Goal: Task Accomplishment & Management: Complete application form

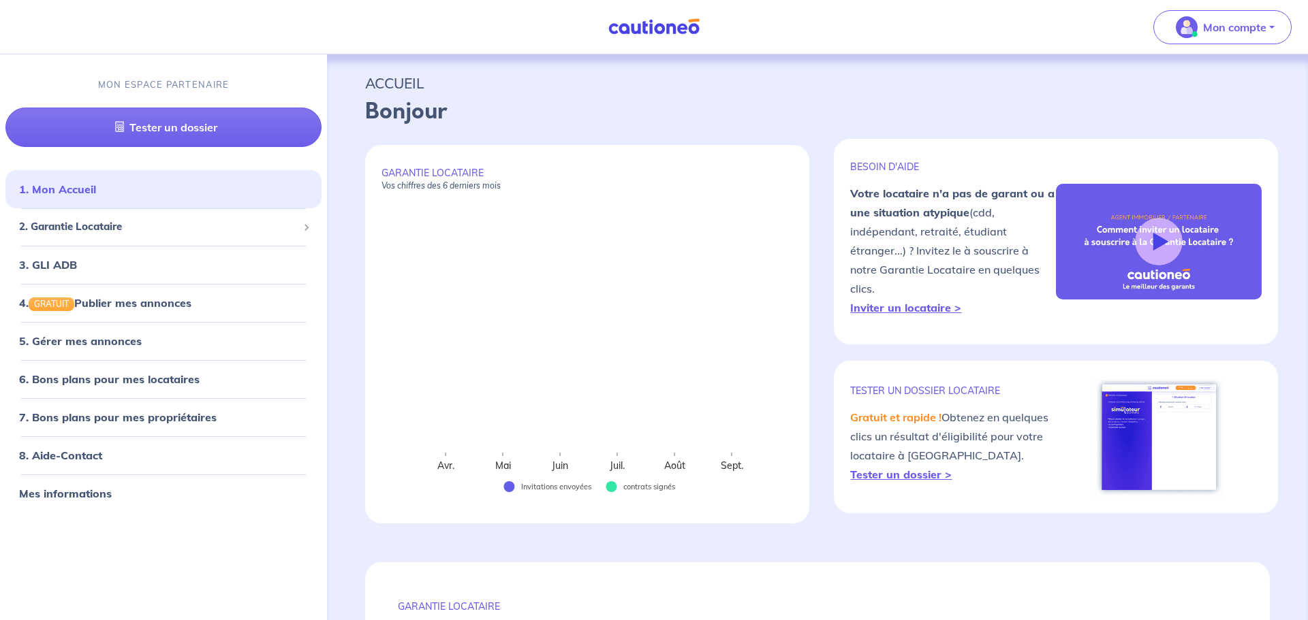
select select "FR"
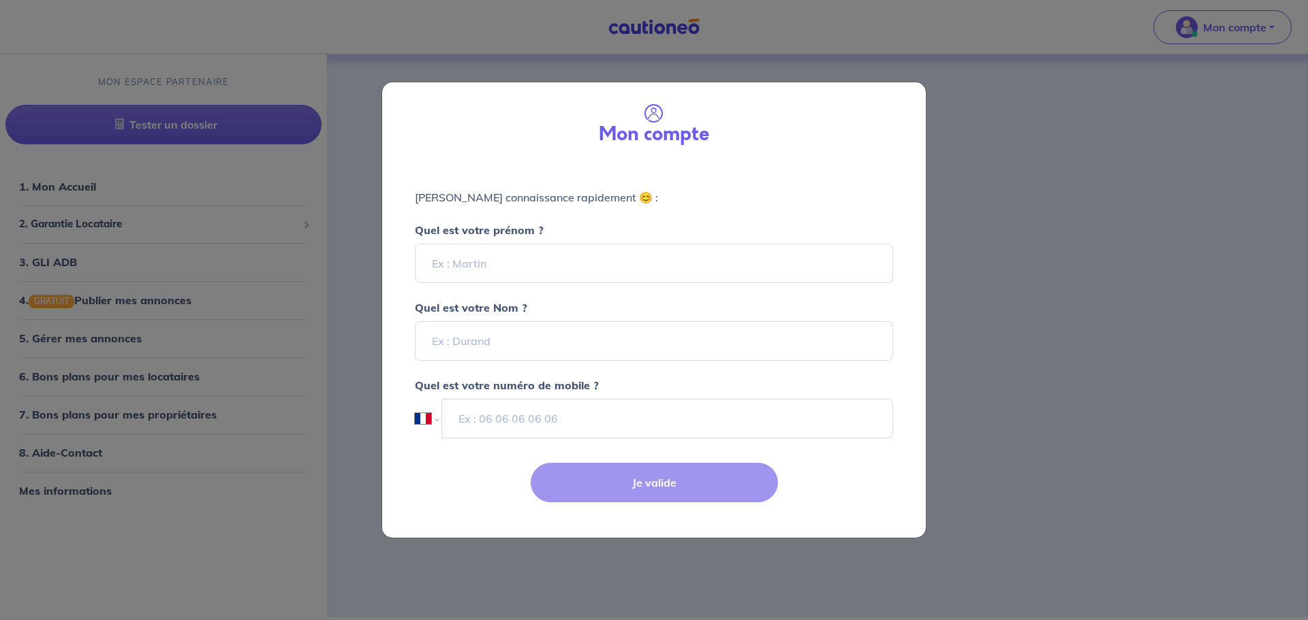
click at [1129, 185] on div "Mon compte [PERSON_NAME] connaissance rapidement 😊 : Quel est votre prénom ? Qu…" at bounding box center [654, 310] width 1308 height 620
click at [588, 268] on input "Quel est votre prénom ?" at bounding box center [654, 264] width 478 height 40
type input "Marina"
click at [487, 351] on input "Quel est votre Nom ?" at bounding box center [654, 341] width 478 height 40
type input "[PERSON_NAME]"
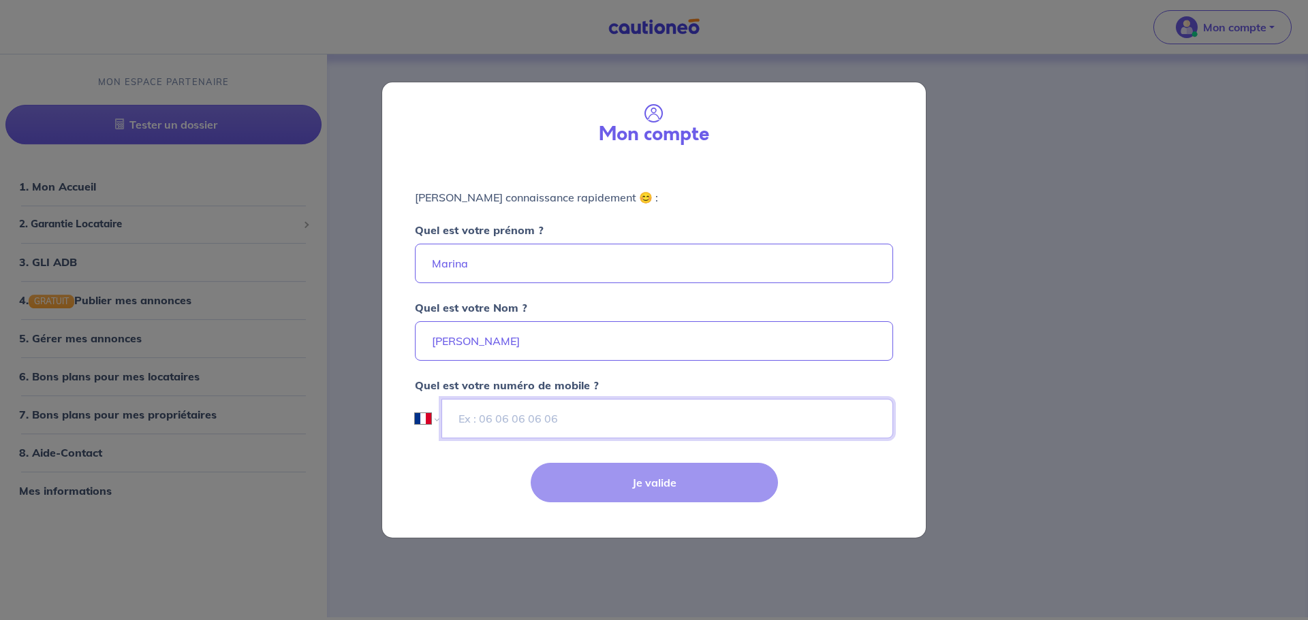
click at [483, 417] on input "tel" at bounding box center [667, 419] width 452 height 40
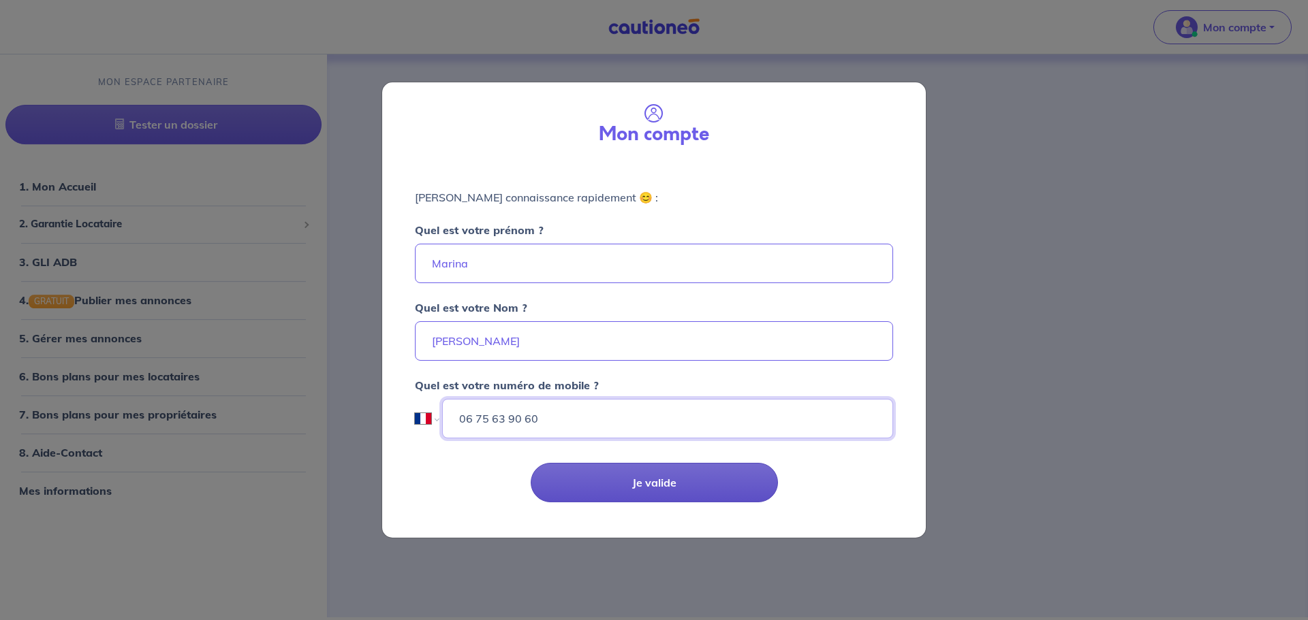
type input "06 75 63 90 60"
click at [675, 486] on button "Je valide" at bounding box center [654, 483] width 247 height 40
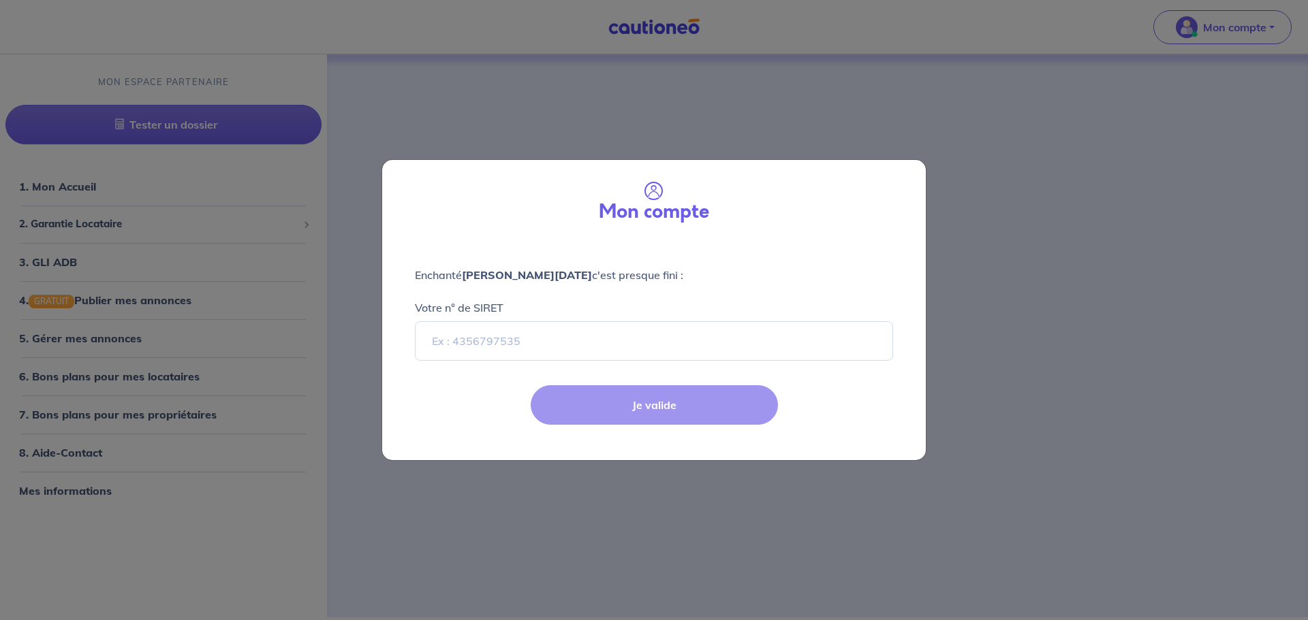
select select "FR"
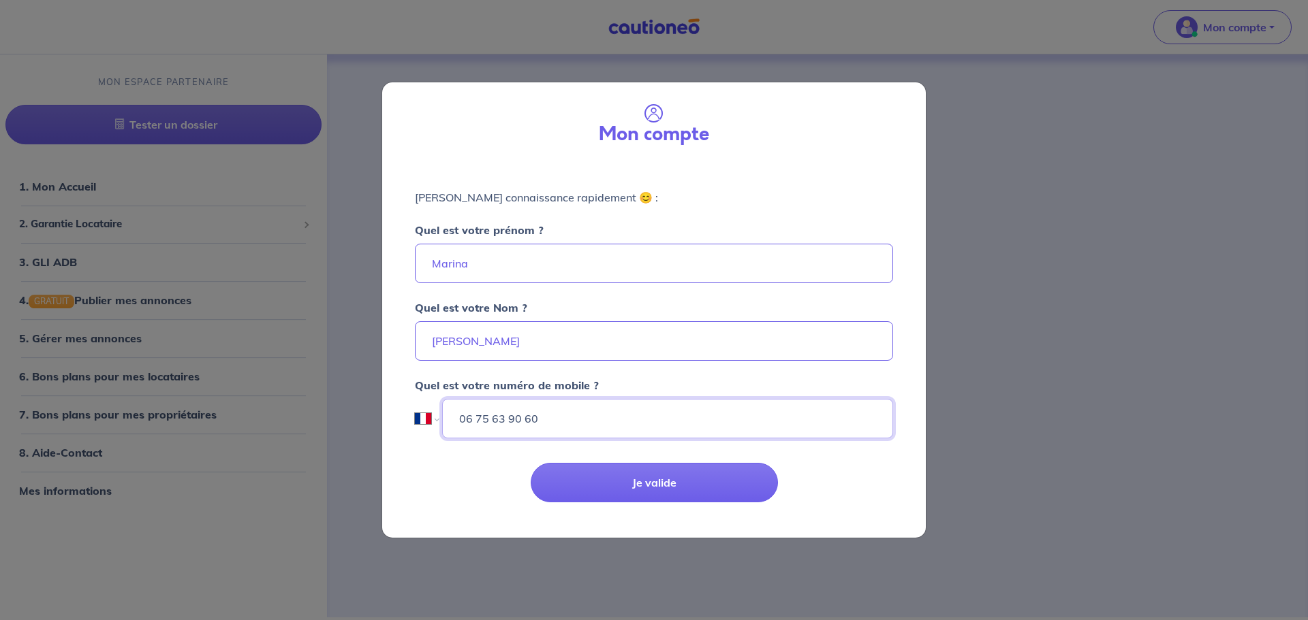
drag, startPoint x: 550, startPoint y: 420, endPoint x: 473, endPoint y: 421, distance: 76.3
click at [473, 421] on input "06 75 63 90 60" at bounding box center [667, 419] width 451 height 40
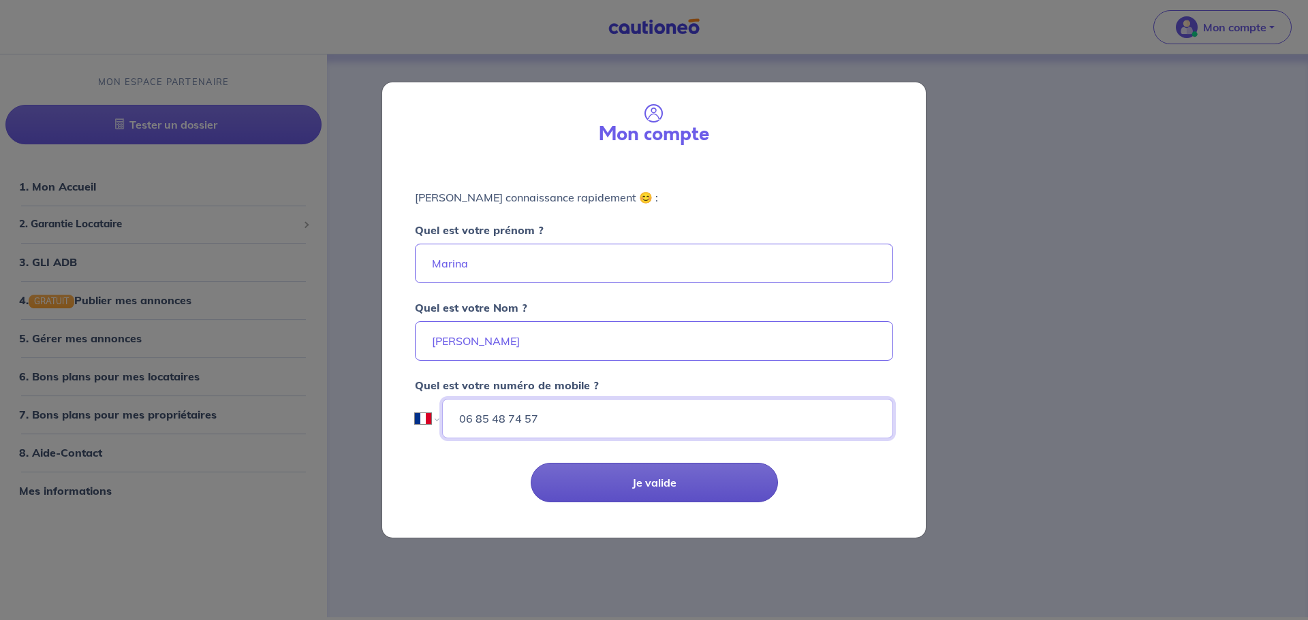
type input "06 85 48 74 57"
click at [661, 470] on button "Je valide" at bounding box center [654, 483] width 247 height 40
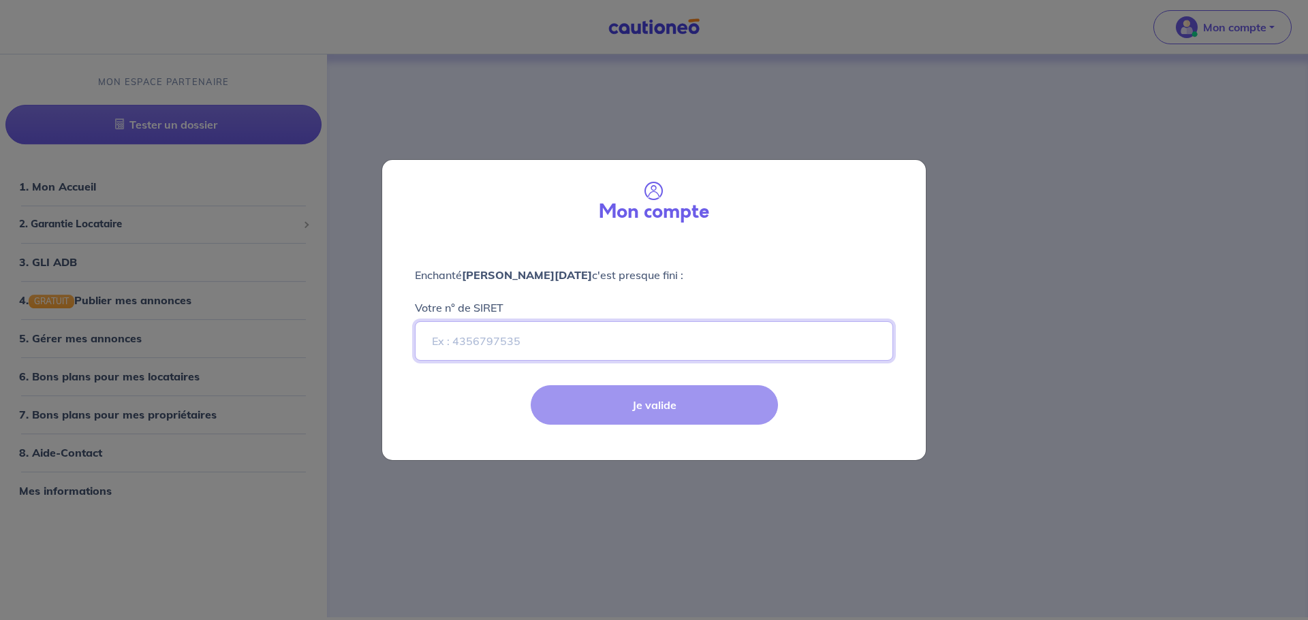
click at [455, 342] on input "Votre n° de SIRET" at bounding box center [654, 341] width 478 height 40
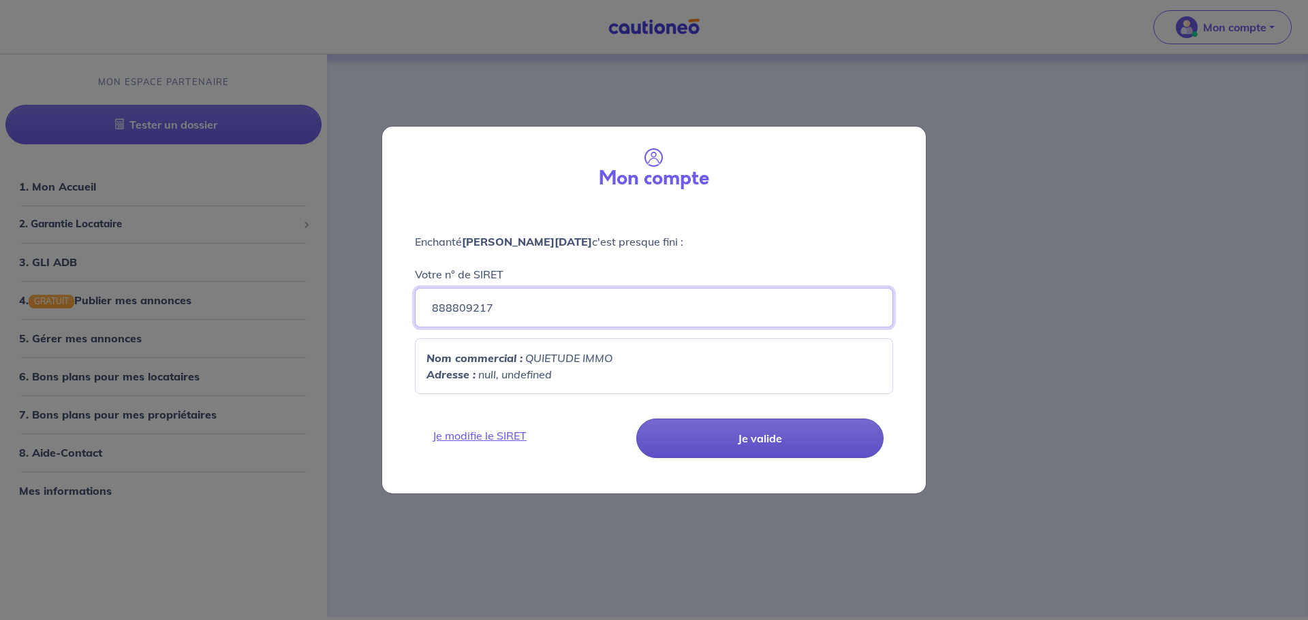
type input "888809217"
click at [760, 432] on button "Je valide" at bounding box center [759, 439] width 247 height 40
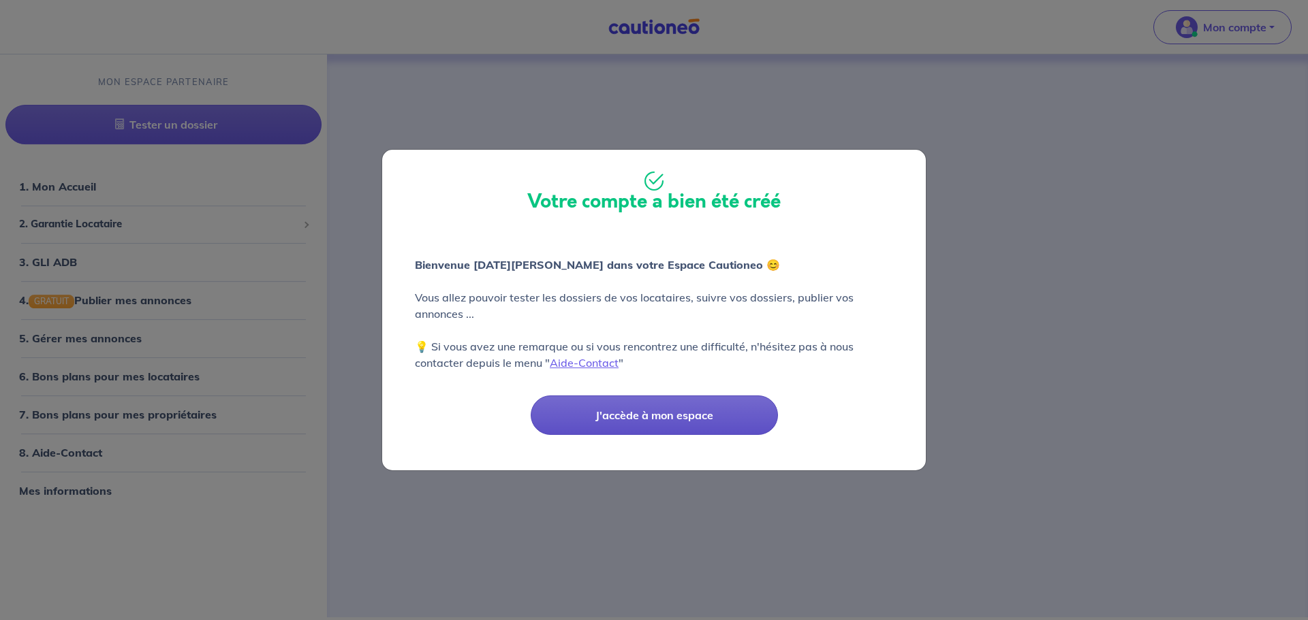
click at [650, 413] on button "J'accède à mon espace" at bounding box center [654, 416] width 247 height 40
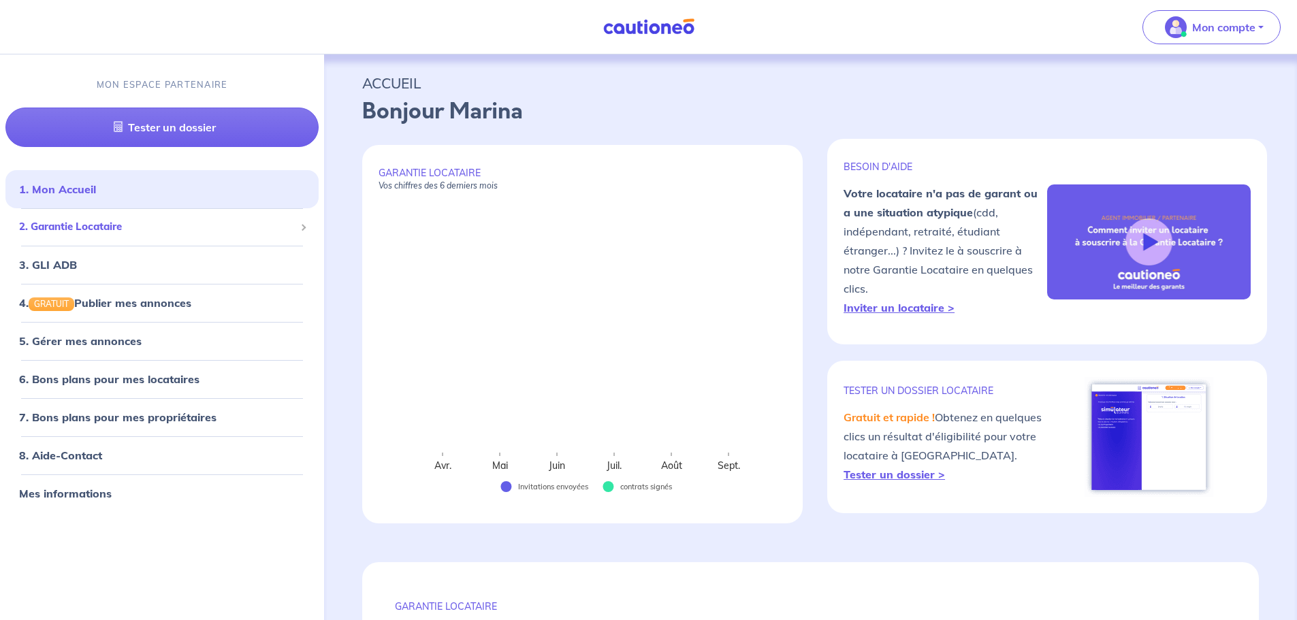
click at [121, 230] on span "2. Garantie Locataire" at bounding box center [157, 227] width 276 height 16
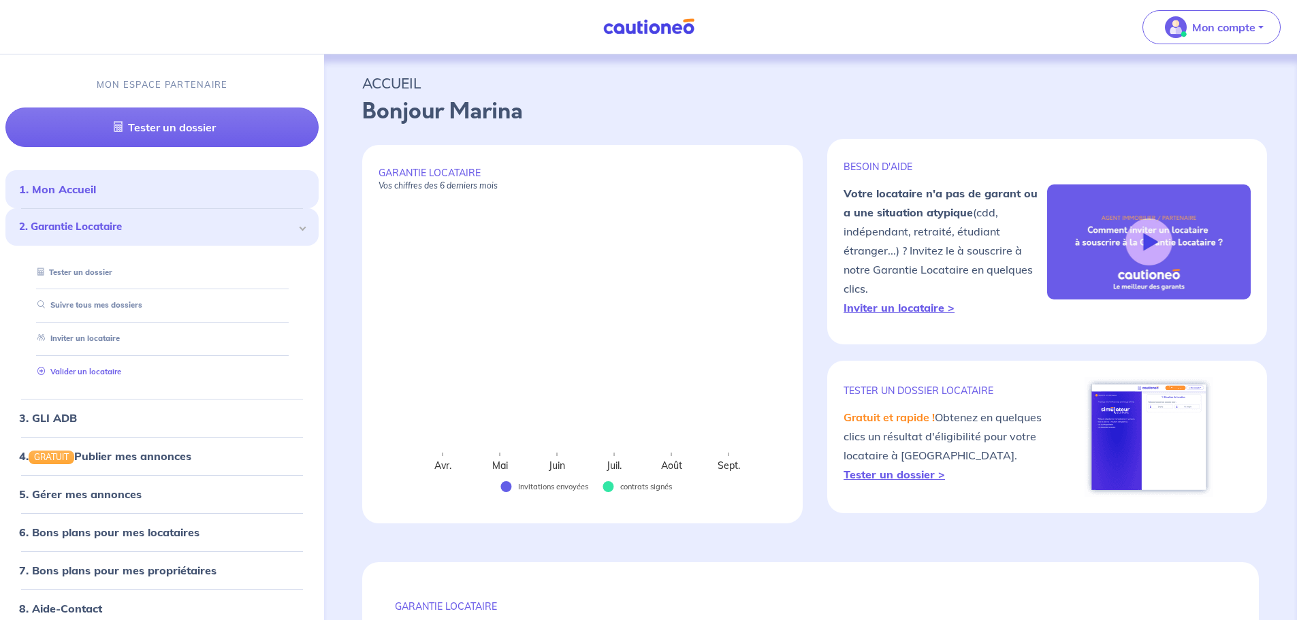
click at [85, 375] on link "Valider un locataire" at bounding box center [76, 372] width 89 height 10
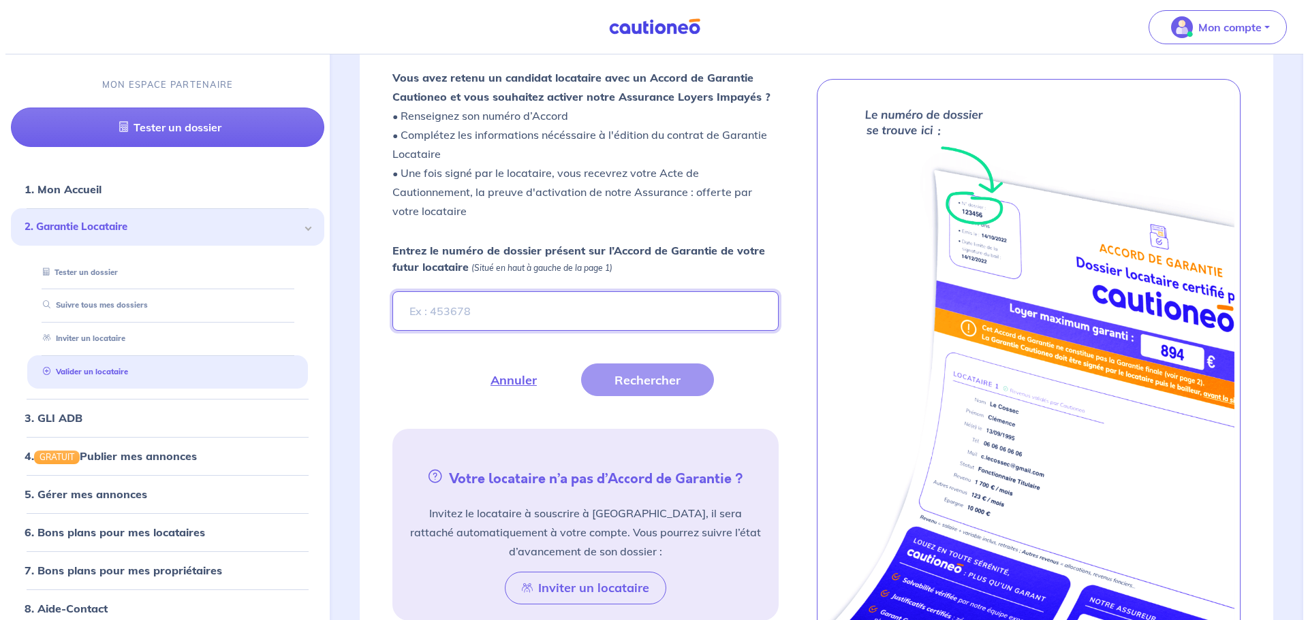
scroll to position [379, 0]
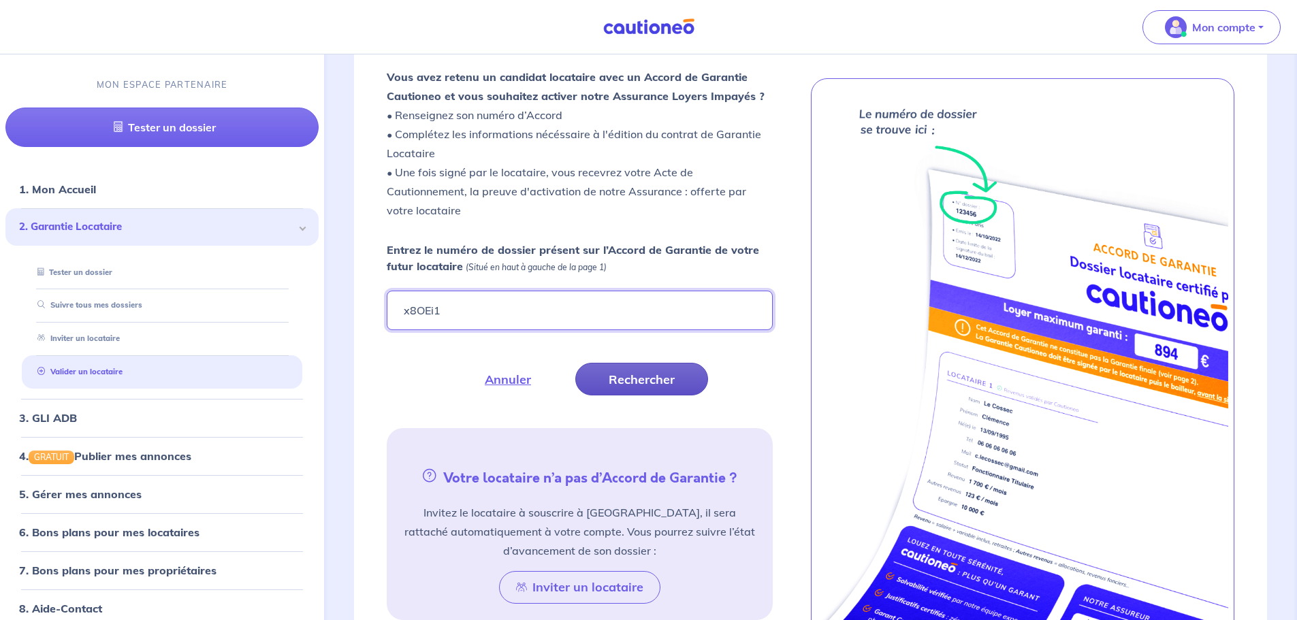
type input "x8OEi1"
click at [653, 374] on button "Rechercher" at bounding box center [641, 379] width 133 height 33
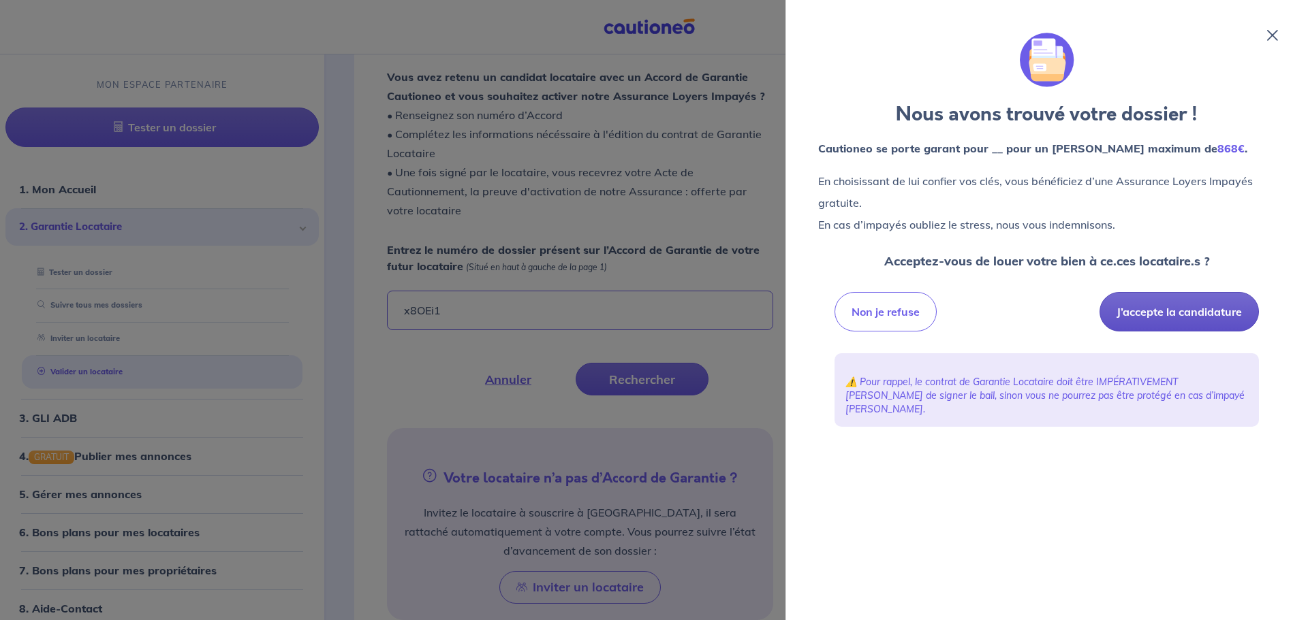
click at [1185, 313] on button "J’accepte la candidature" at bounding box center [1178, 312] width 159 height 40
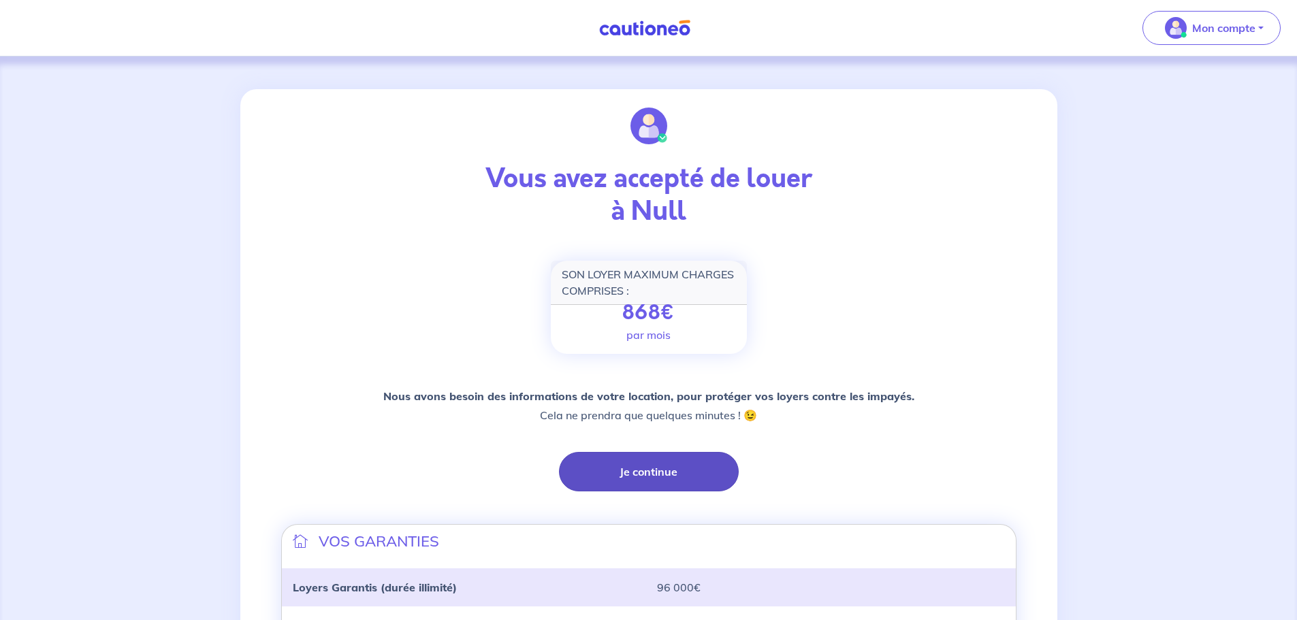
click at [665, 471] on button "Je continue" at bounding box center [649, 472] width 180 height 40
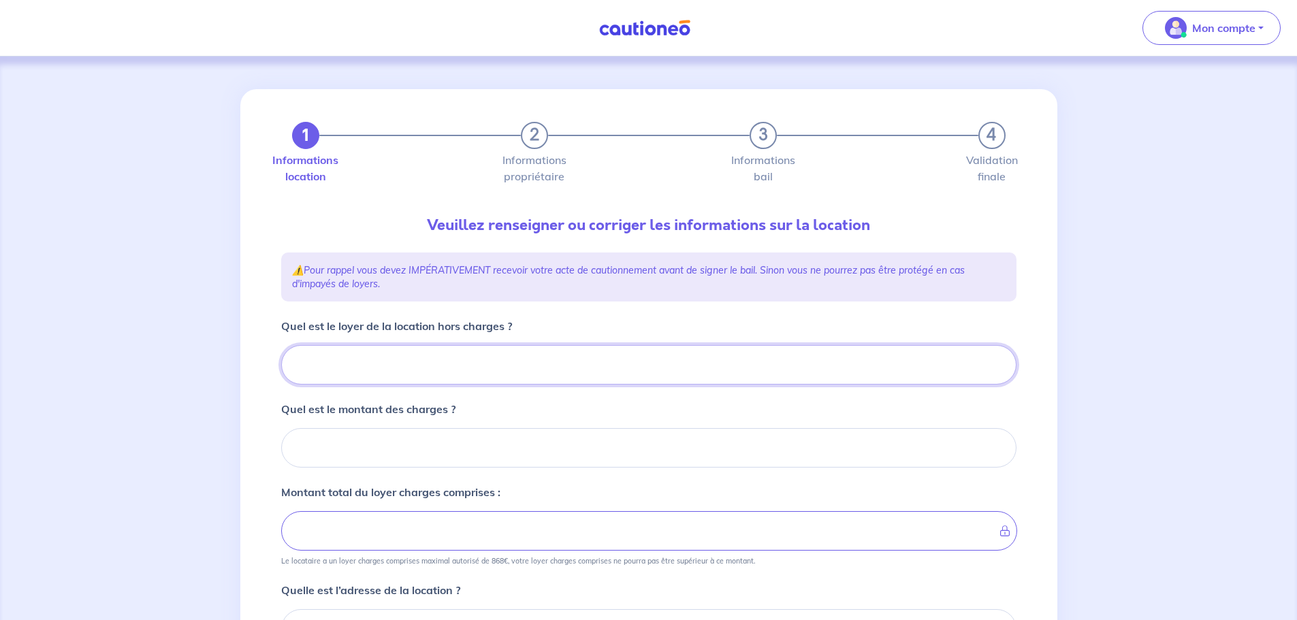
click at [417, 370] on input "Quel est le loyer de la location hors charges ?" at bounding box center [649, 365] width 736 height 40
